Goal: Information Seeking & Learning: Learn about a topic

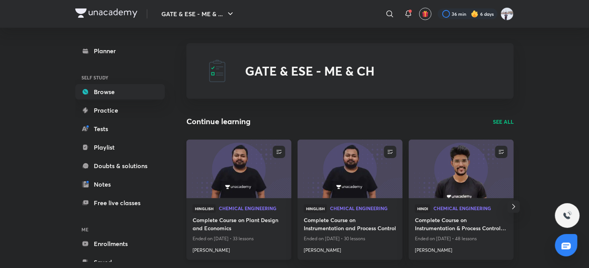
click at [219, 173] on img at bounding box center [238, 169] width 107 height 60
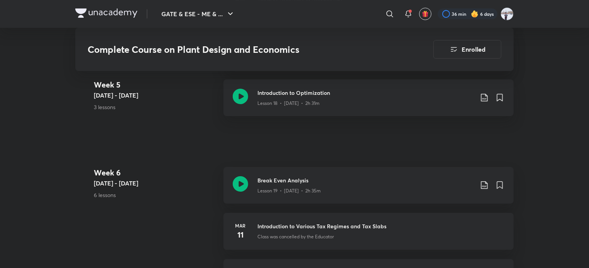
scroll to position [1433, 0]
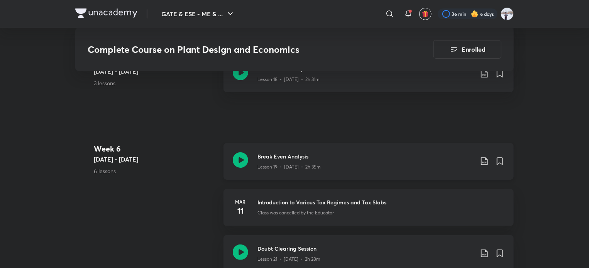
click at [313, 166] on p "Lesson 19 • [DATE] • 2h 35m" at bounding box center [289, 167] width 63 height 7
